Goal: Navigation & Orientation: Find specific page/section

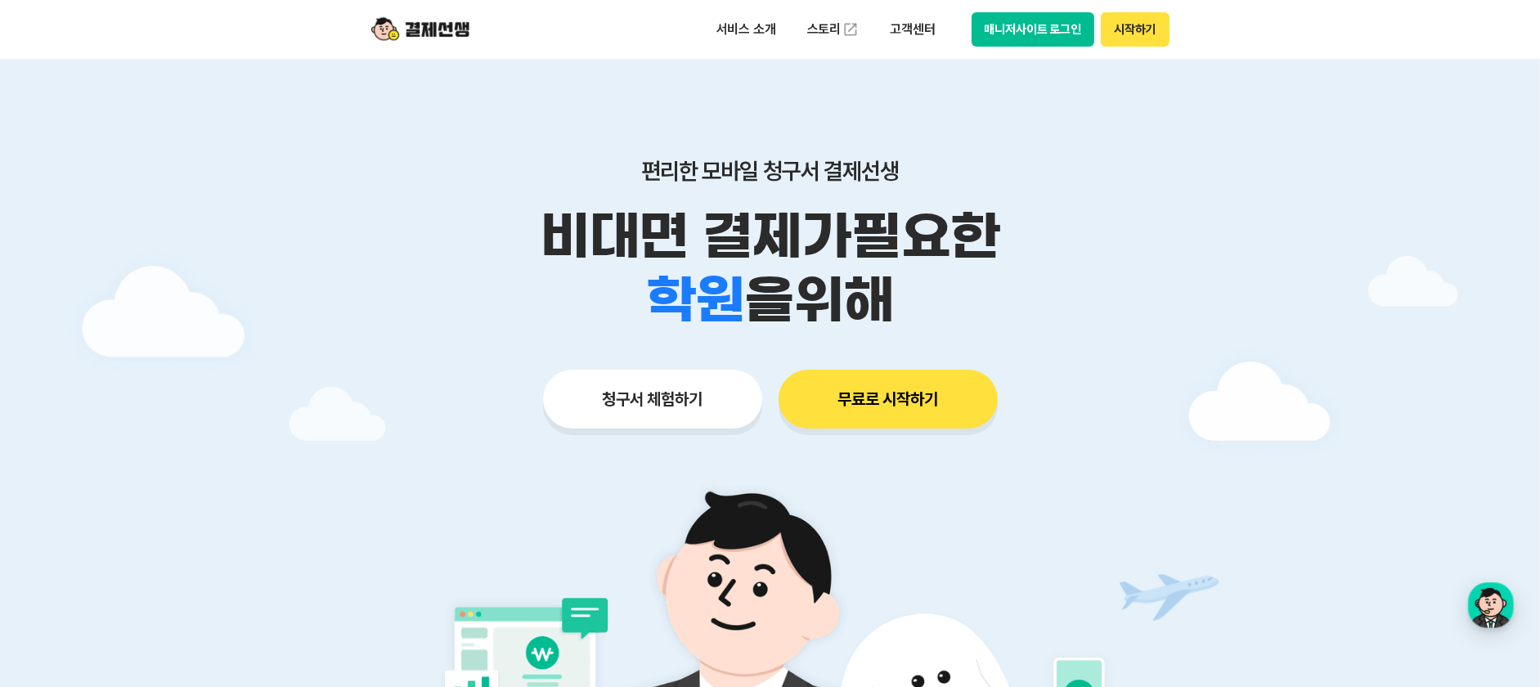
click at [1005, 29] on button "매니저사이트 로그인" at bounding box center [1034, 29] width 124 height 34
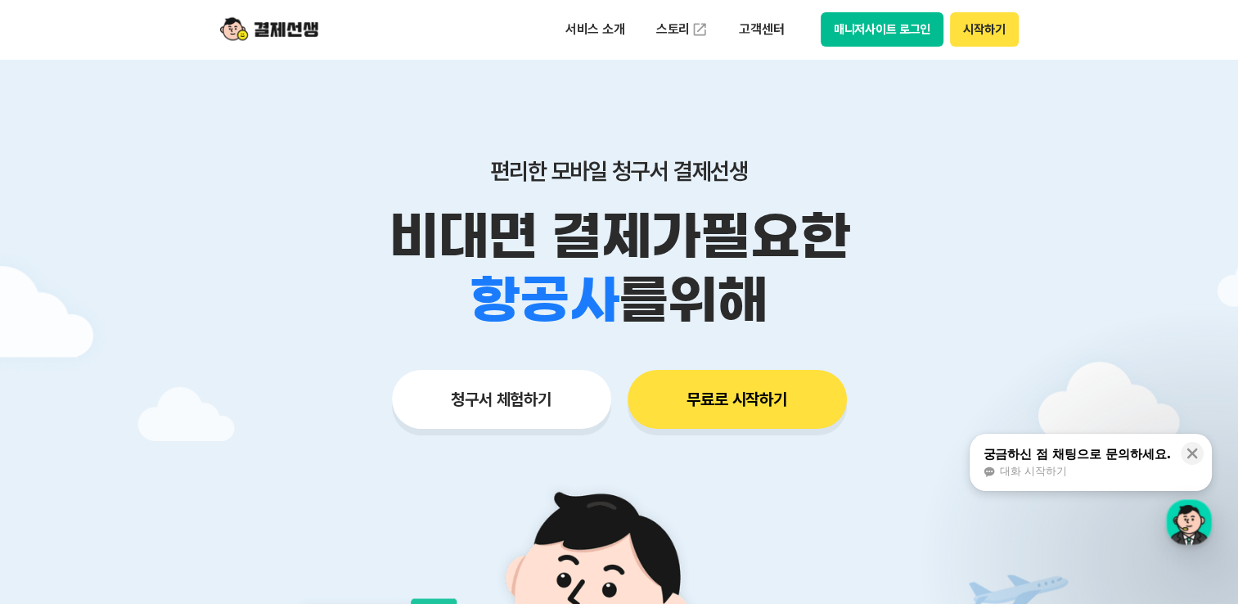
click at [860, 37] on button "매니저사이트 로그인" at bounding box center [883, 29] width 124 height 34
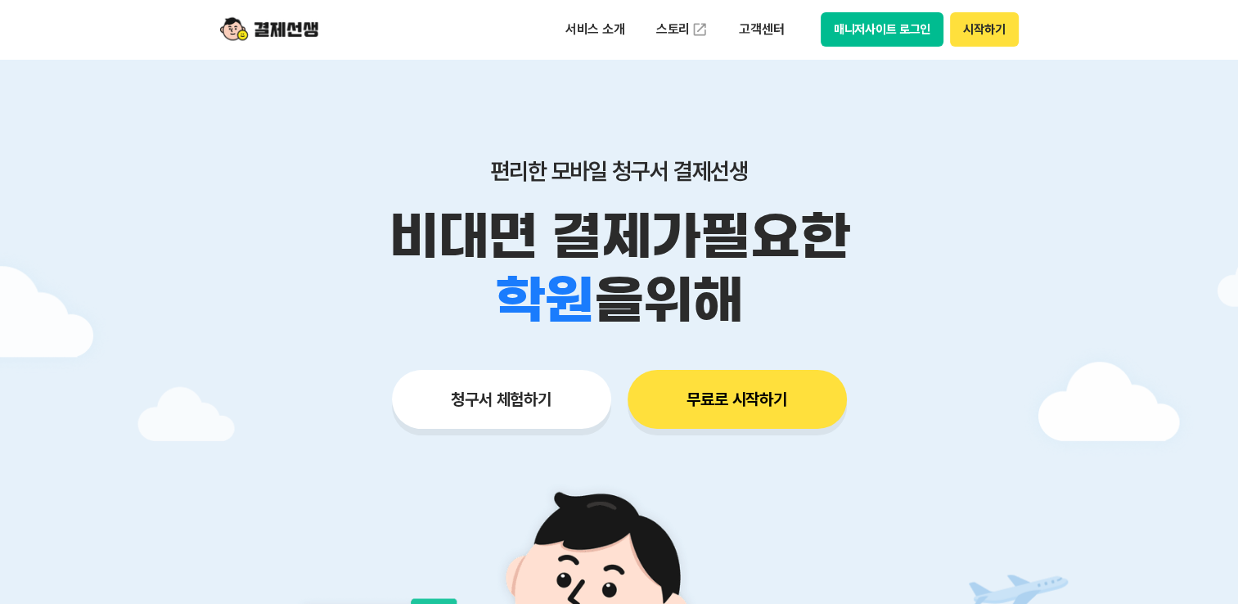
click at [849, 34] on button "매니저사이트 로그인" at bounding box center [883, 29] width 124 height 34
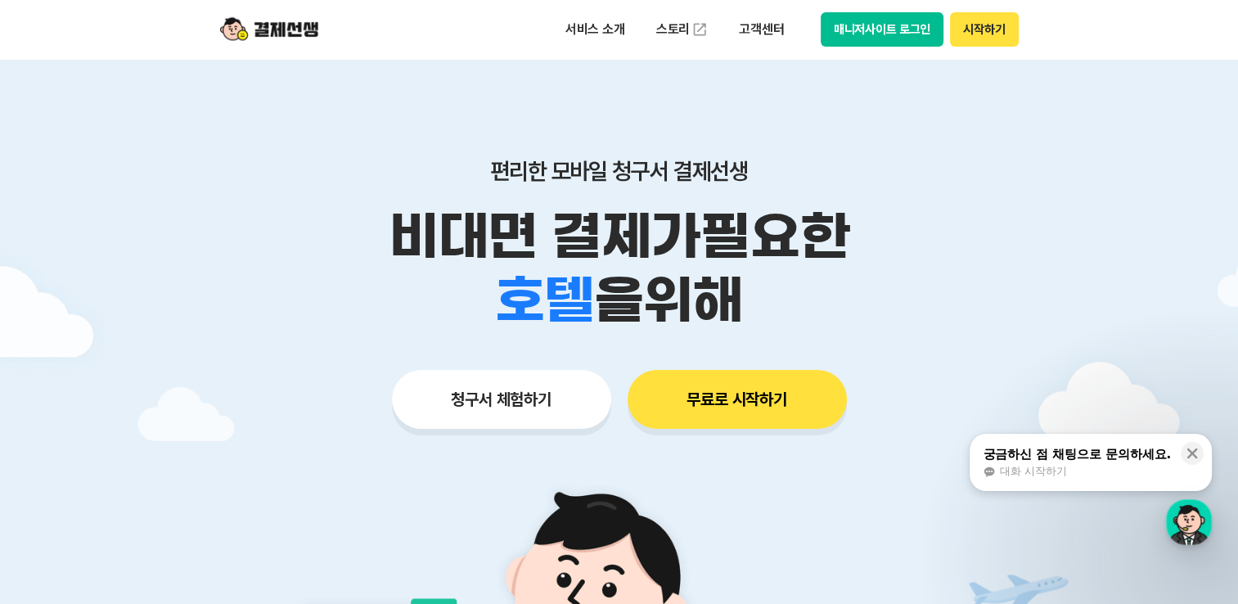
click at [888, 34] on button "매니저사이트 로그인" at bounding box center [883, 29] width 124 height 34
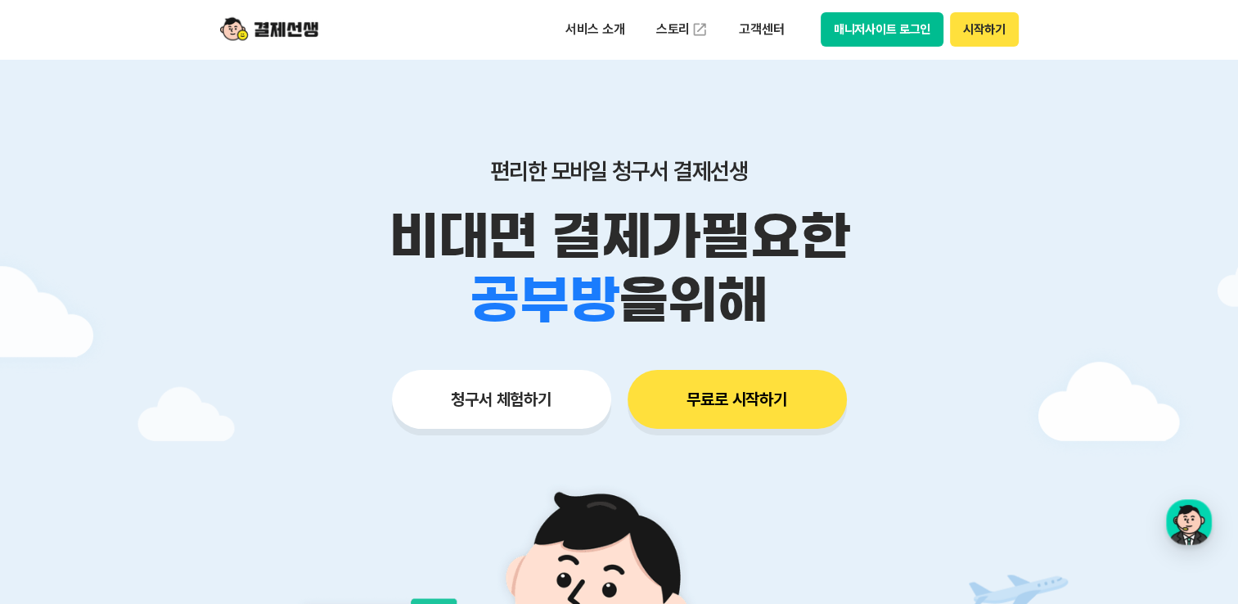
click at [898, 38] on button "매니저사이트 로그인" at bounding box center [883, 29] width 124 height 34
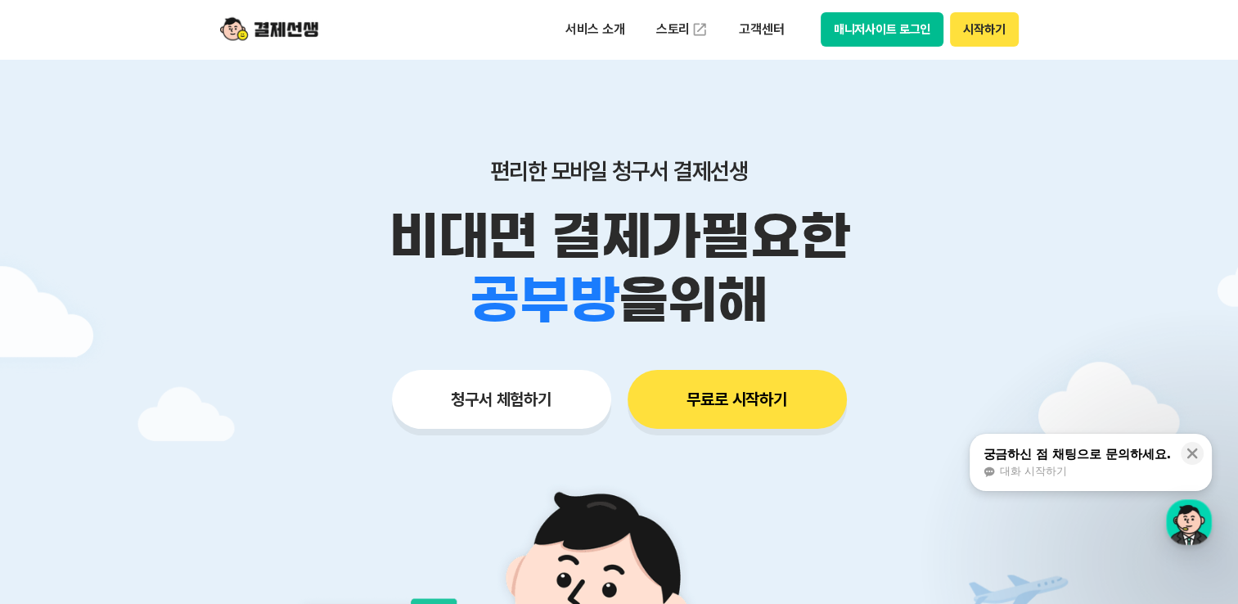
click at [892, 41] on button "매니저사이트 로그인" at bounding box center [883, 29] width 124 height 34
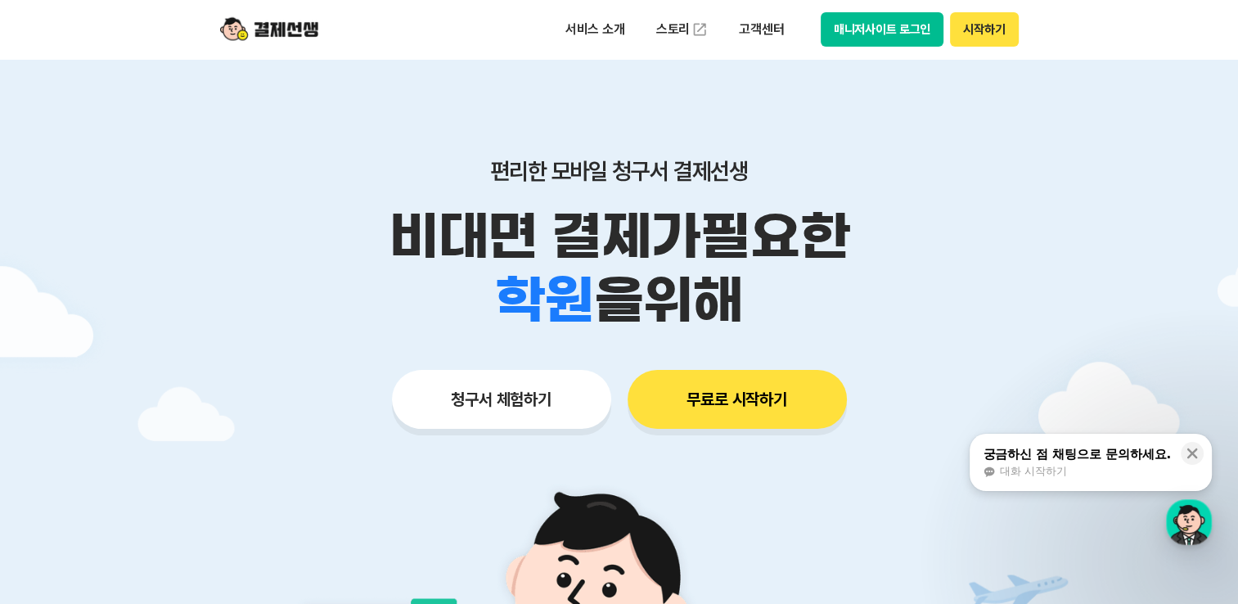
click at [891, 34] on button "매니저사이트 로그인" at bounding box center [883, 29] width 124 height 34
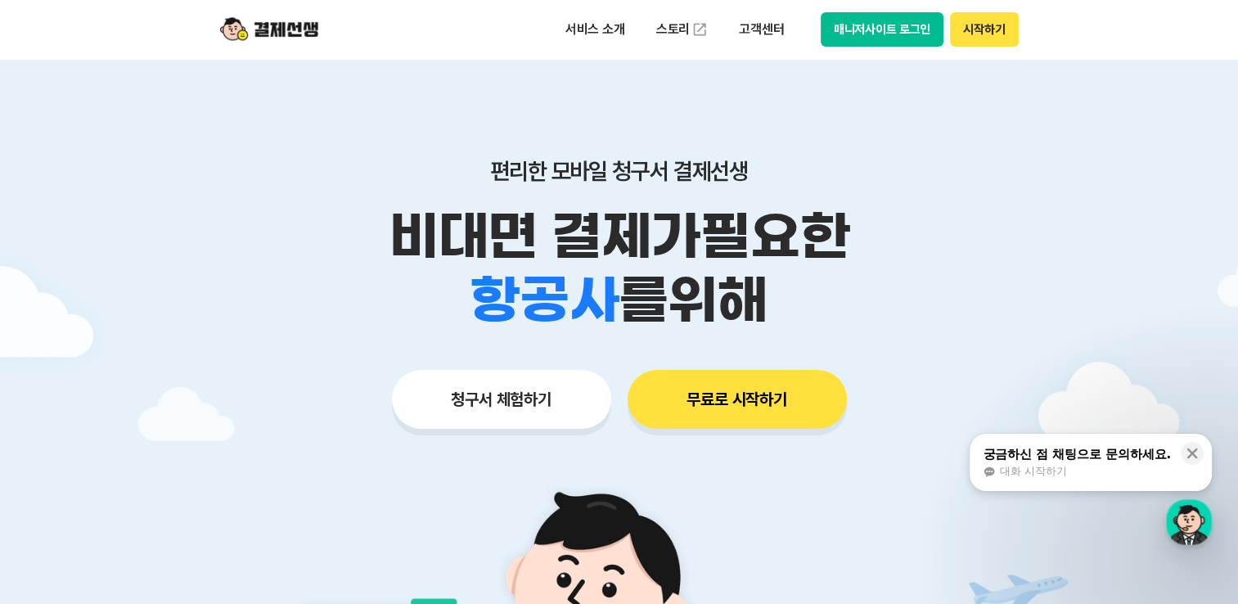
click at [876, 32] on button "매니저사이트 로그인" at bounding box center [883, 29] width 124 height 34
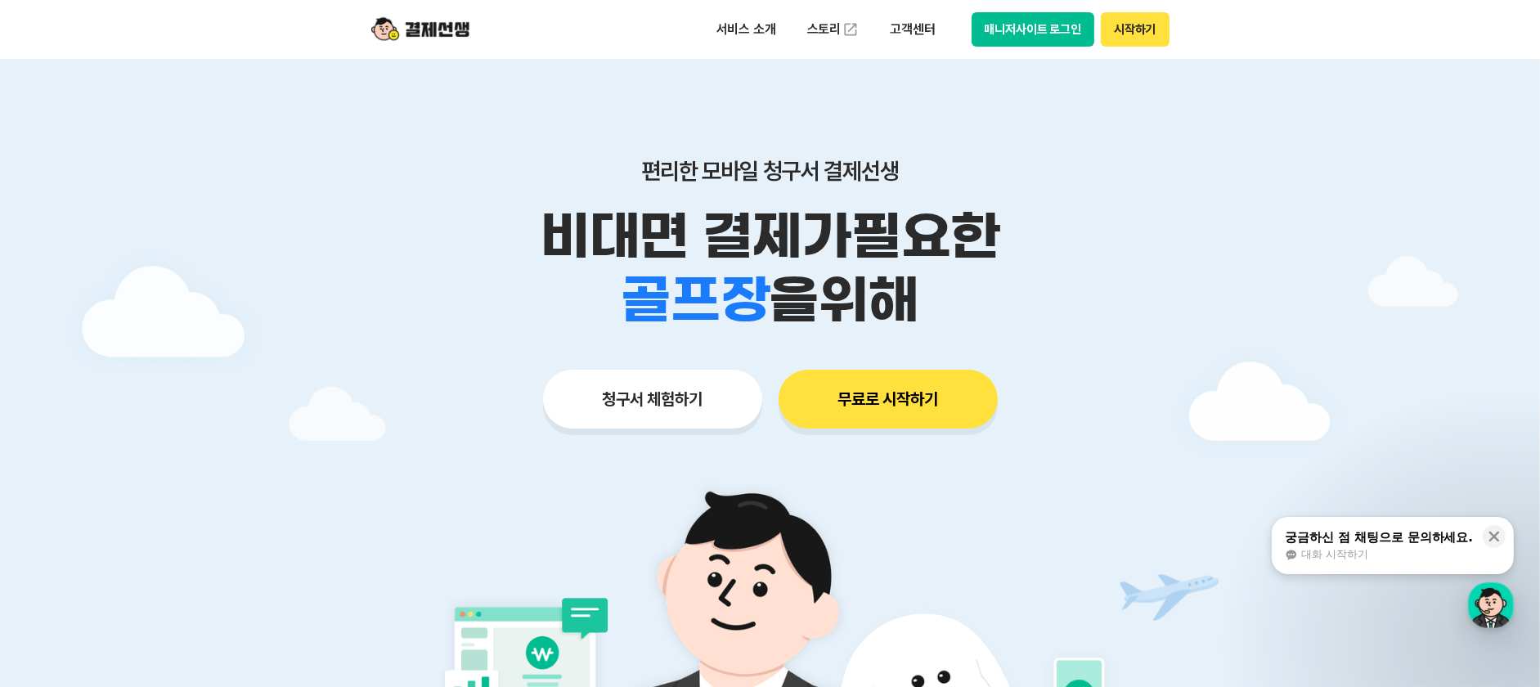
click at [373, 133] on div "편리한 모바일 청구서 결제선생 비대면 결제가 필요한 학원 공부방 호텔 쇼핑몰 병원 배달 보험사 항공사 골프장 을 위해 청구서 체험하기 무료로 …" at bounding box center [771, 261] width 838 height 404
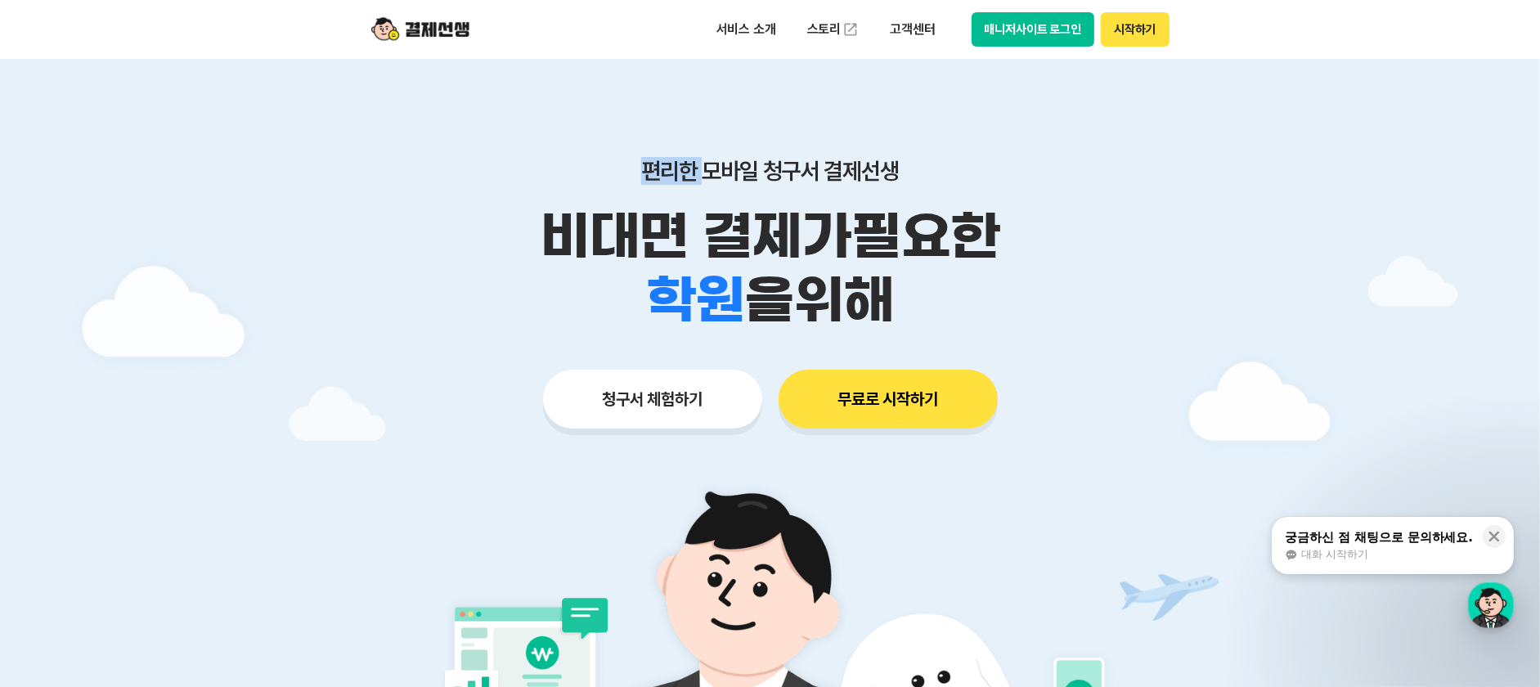
click at [373, 133] on div "편리한 모바일 청구서 결제선생 비대면 결제가 필요한 학원 공부방 호텔 쇼핑몰 병원 배달 보험사 항공사 골프장 을 위해 청구서 체험하기 무료로 …" at bounding box center [771, 261] width 838 height 404
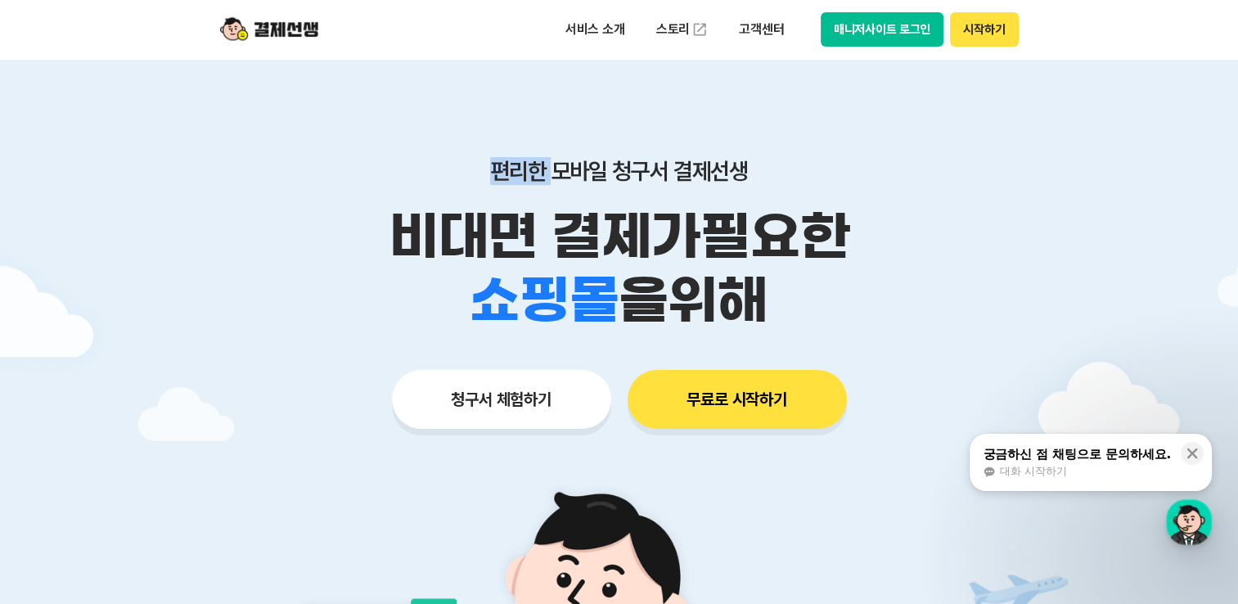
click at [854, 16] on button "매니저사이트 로그인" at bounding box center [883, 29] width 124 height 34
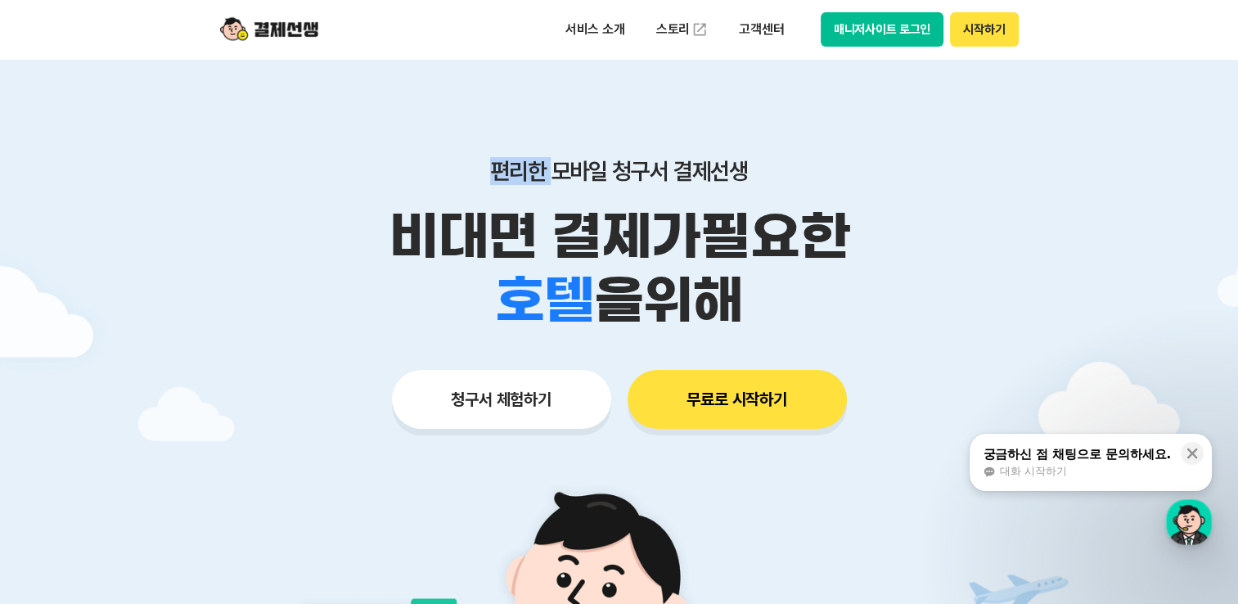
click at [847, 29] on button "매니저사이트 로그인" at bounding box center [883, 29] width 124 height 34
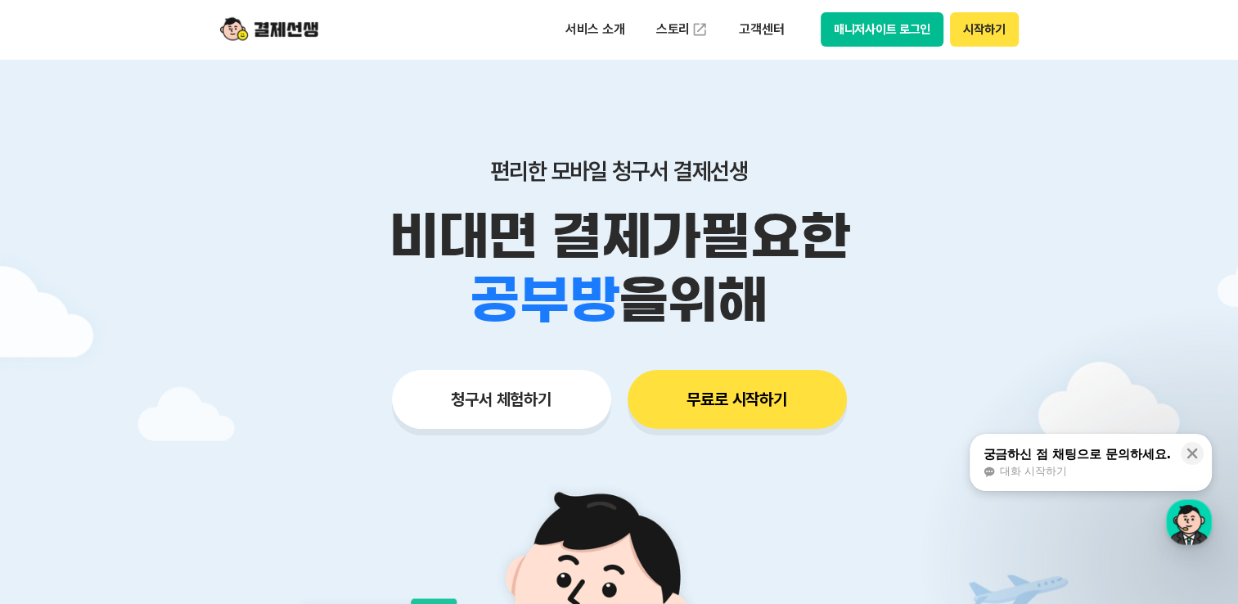
click at [988, 13] on button "시작하기" at bounding box center [984, 29] width 68 height 34
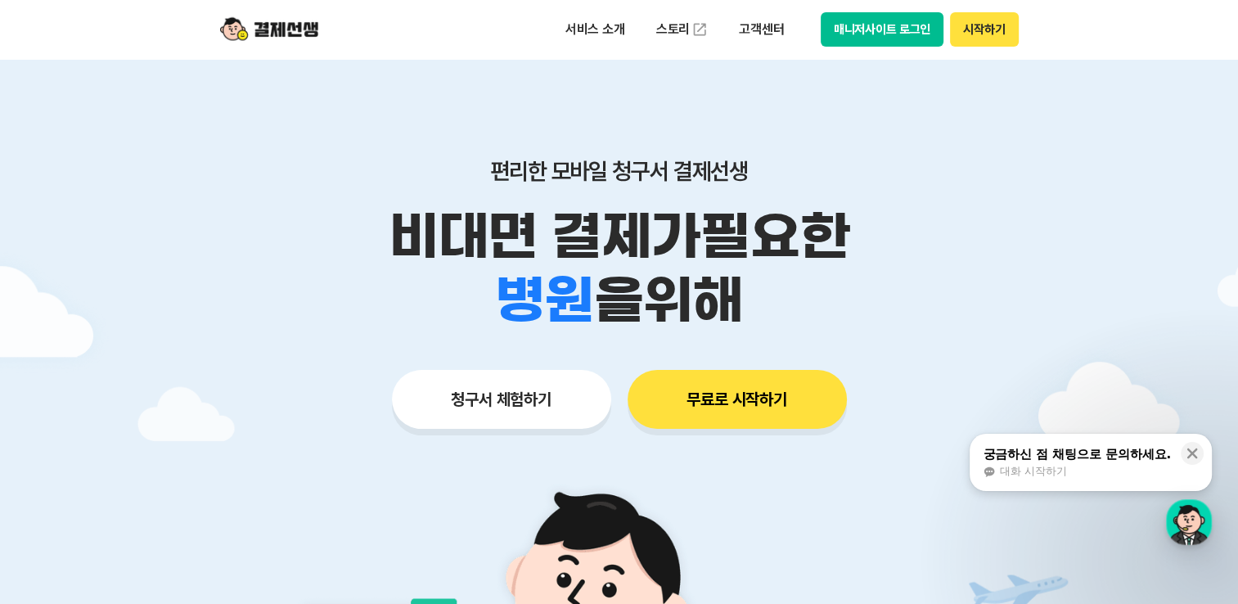
click at [870, 18] on button "매니저사이트 로그인" at bounding box center [883, 29] width 124 height 34
